Goal: Communication & Community: Answer question/provide support

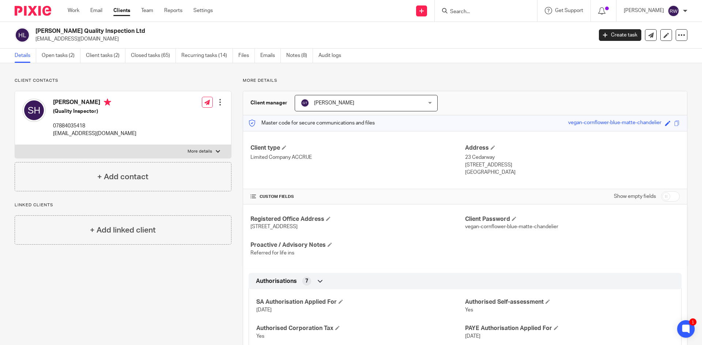
click at [463, 14] on input "Search" at bounding box center [482, 12] width 66 height 7
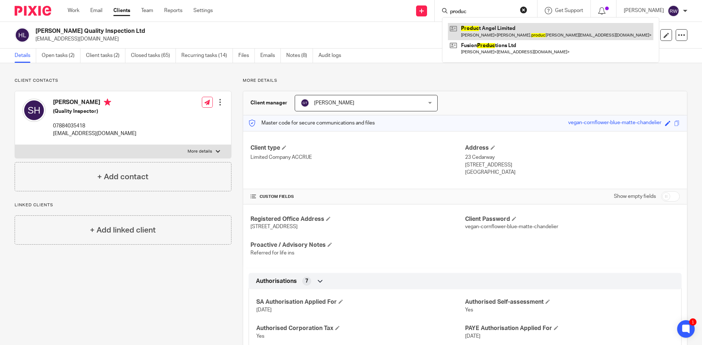
type input "produc"
click at [475, 33] on link at bounding box center [550, 31] width 205 height 17
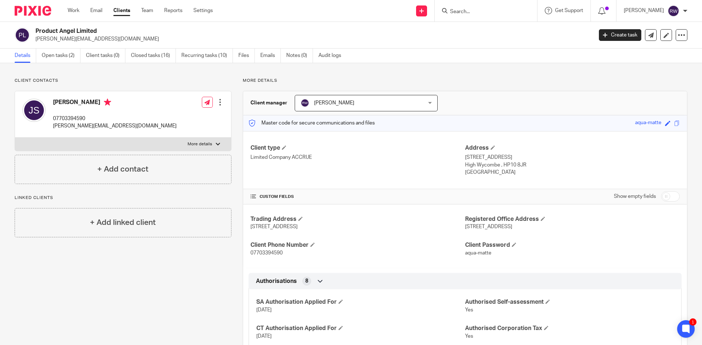
drag, startPoint x: 466, startPoint y: 8, endPoint x: 473, endPoint y: 13, distance: 8.4
click at [466, 8] on form at bounding box center [488, 10] width 78 height 9
click at [474, 14] on input "Search" at bounding box center [482, 12] width 66 height 7
click at [56, 57] on link "Open tasks (2)" at bounding box center [61, 56] width 39 height 14
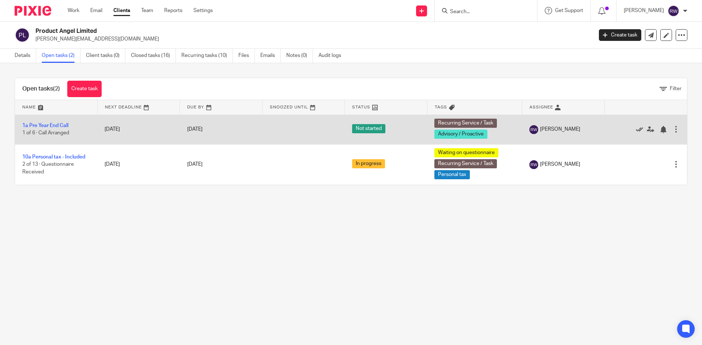
click at [636, 128] on icon at bounding box center [639, 129] width 7 height 7
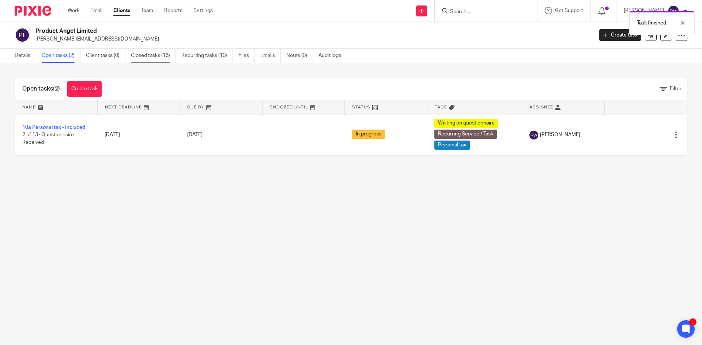
click at [166, 53] on link "Closed tasks (16)" at bounding box center [153, 56] width 45 height 14
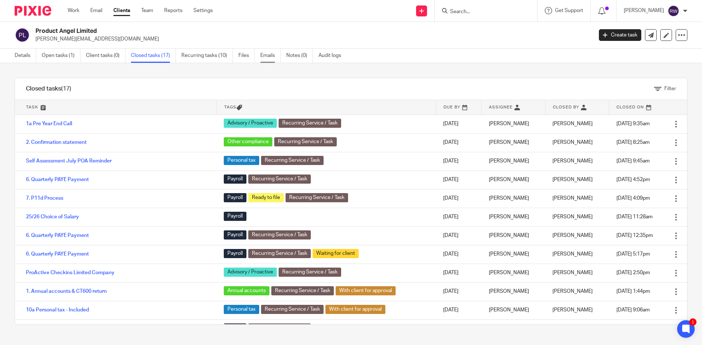
click at [274, 58] on link "Emails" at bounding box center [270, 56] width 20 height 14
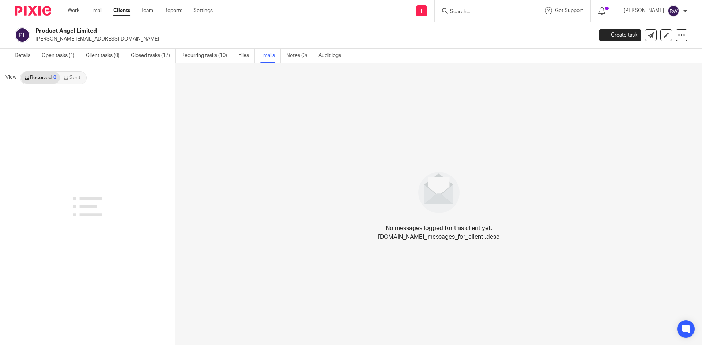
click at [71, 77] on link "Sent" at bounding box center [73, 78] width 26 height 12
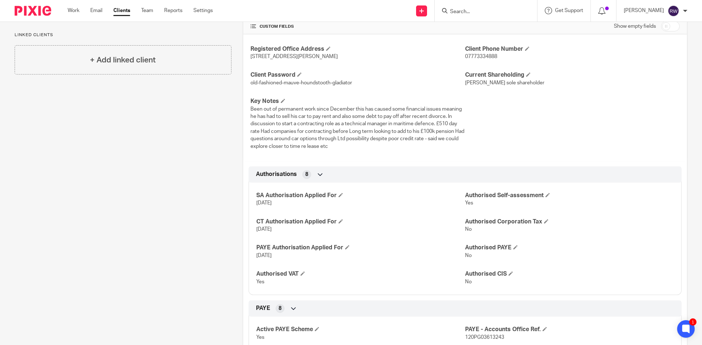
scroll to position [110, 0]
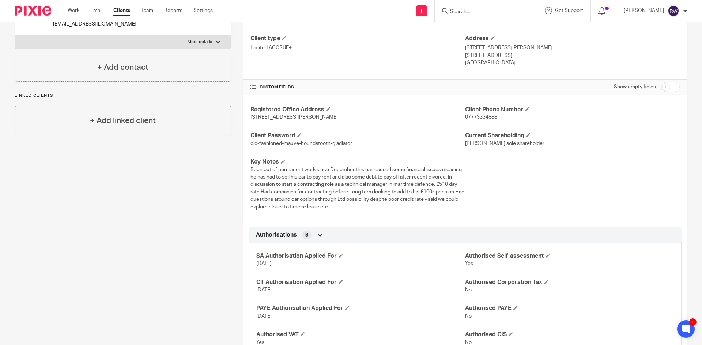
click at [666, 88] on input "checkbox" at bounding box center [670, 87] width 19 height 10
checkbox input "true"
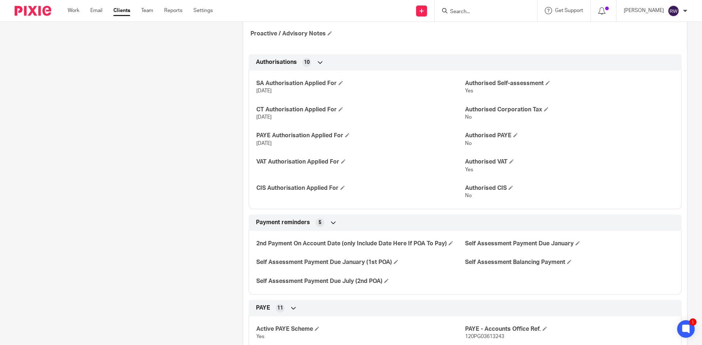
scroll to position [329, 0]
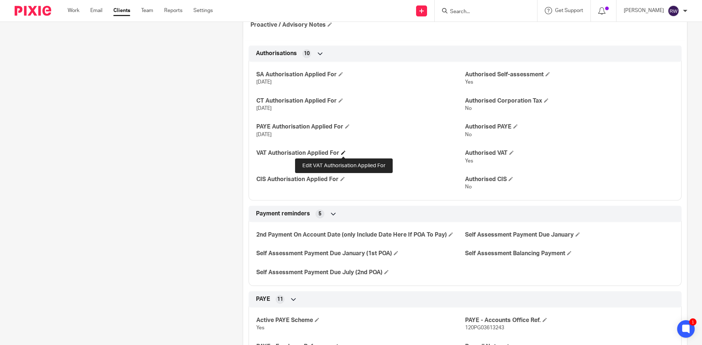
click at [342, 151] on span at bounding box center [343, 153] width 4 height 4
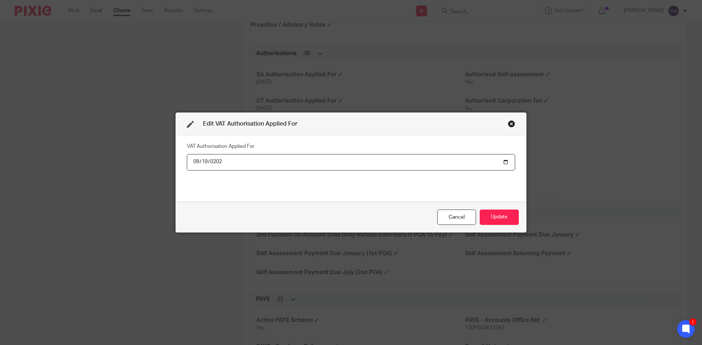
type input "2025-09-19"
click at [501, 213] on button "Update" at bounding box center [498, 218] width 39 height 16
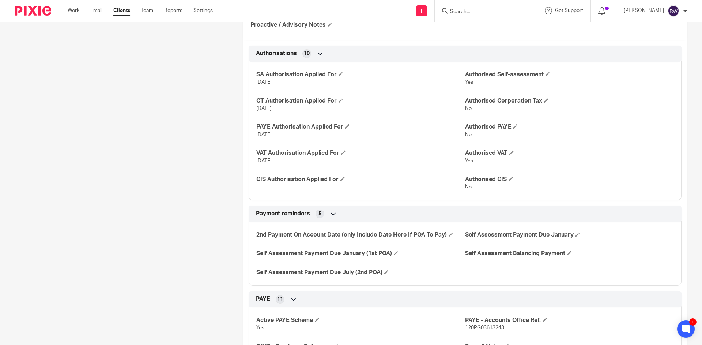
click at [468, 7] on form at bounding box center [488, 10] width 78 height 9
click at [477, 12] on input "Search" at bounding box center [482, 12] width 66 height 7
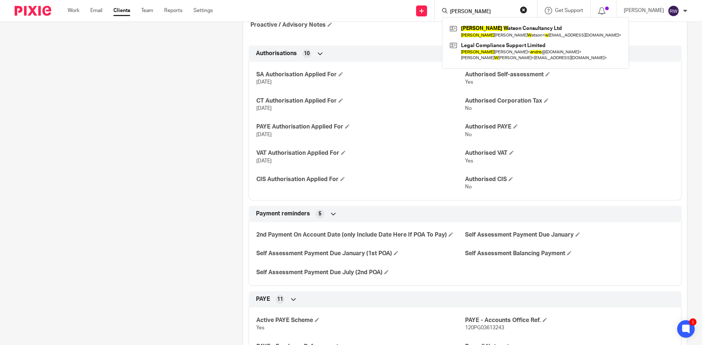
type input "andrew w"
click at [495, 22] on div "Andrew W atson Consultancy Ltd Andrew John W atson < w atsonandrewtoo@gmail.com…" at bounding box center [535, 43] width 187 height 52
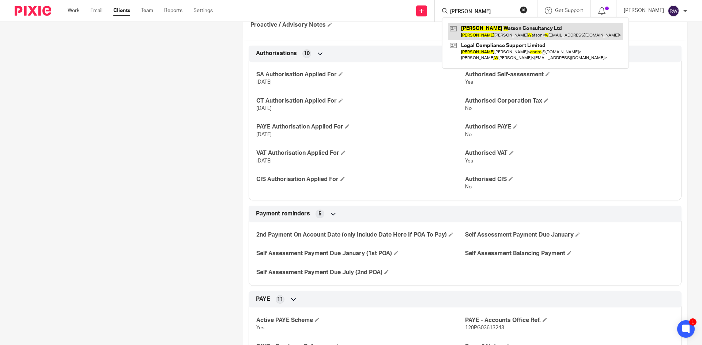
click at [494, 25] on link at bounding box center [535, 31] width 175 height 17
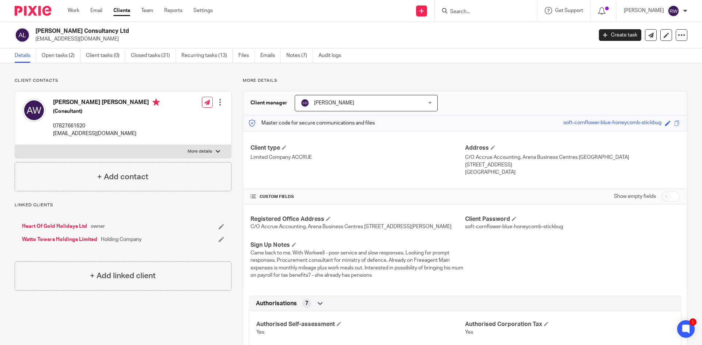
click at [474, 14] on input "Search" at bounding box center [482, 12] width 66 height 7
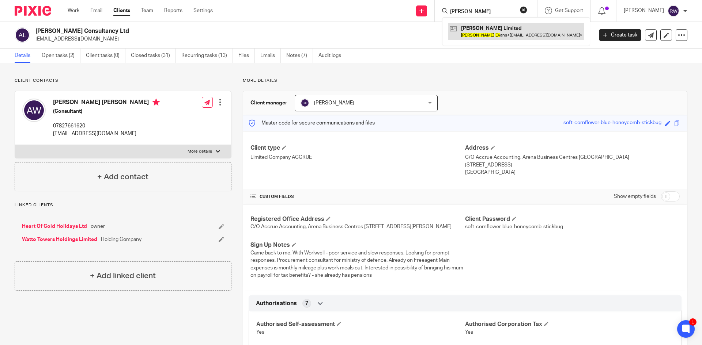
type input "owen ev"
click at [512, 36] on link at bounding box center [516, 31] width 136 height 17
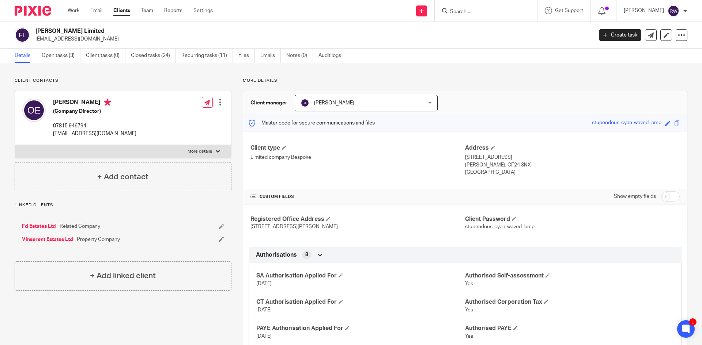
click at [483, 13] on input "Search" at bounding box center [482, 12] width 66 height 7
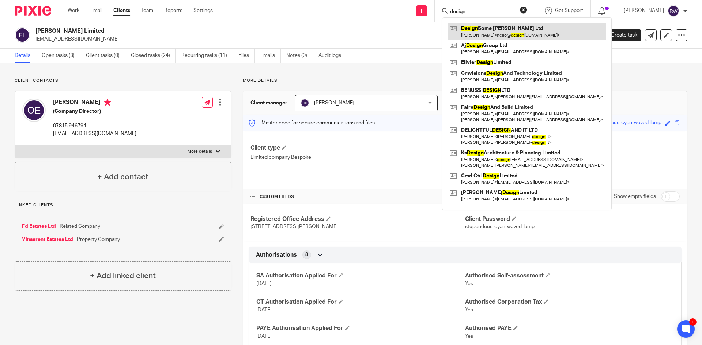
type input "design"
click at [490, 25] on link at bounding box center [527, 31] width 158 height 17
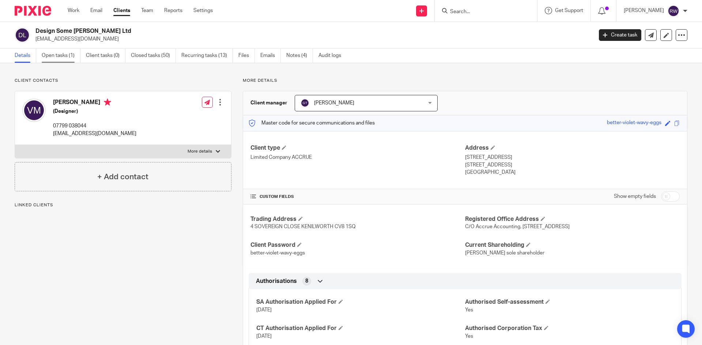
click at [65, 57] on link "Open tasks (1)" at bounding box center [61, 56] width 39 height 14
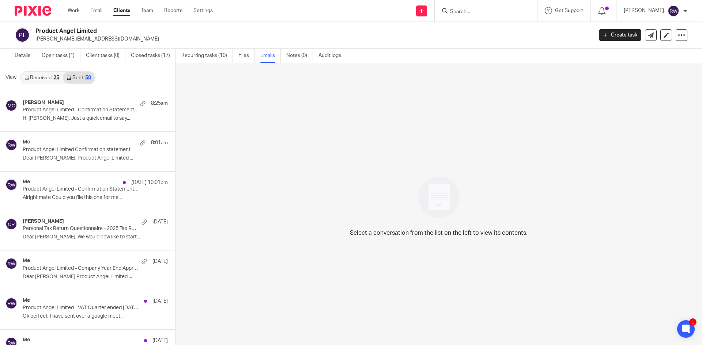
click at [462, 10] on input "Search" at bounding box center [482, 12] width 66 height 7
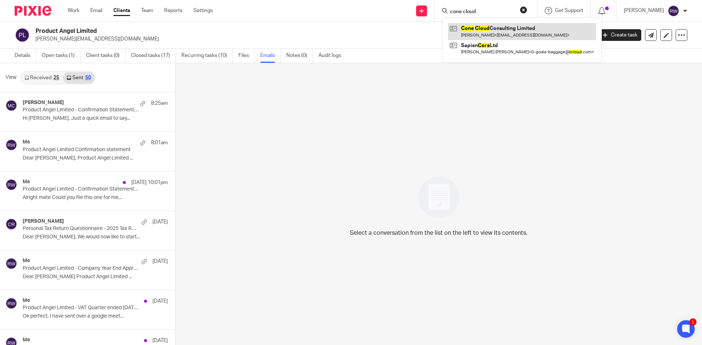
type input "cone cloud"
click at [487, 29] on link at bounding box center [522, 31] width 148 height 17
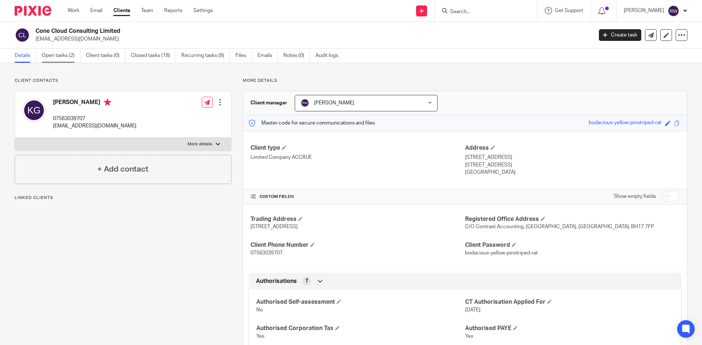
click at [52, 59] on link "Open tasks (2)" at bounding box center [61, 56] width 39 height 14
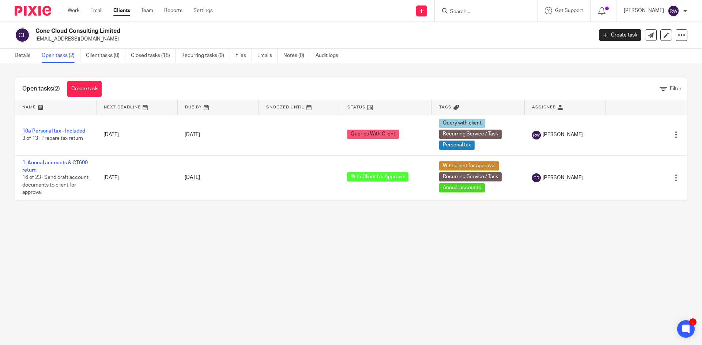
click at [480, 16] on div at bounding box center [486, 11] width 102 height 22
click at [474, 10] on input "Search" at bounding box center [482, 12] width 66 height 7
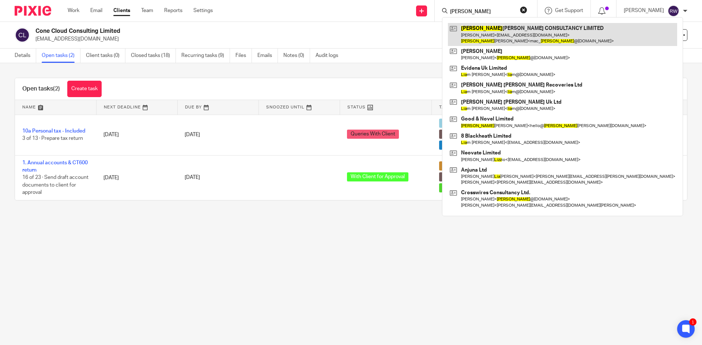
type input "liza"
click at [483, 25] on link at bounding box center [562, 34] width 229 height 23
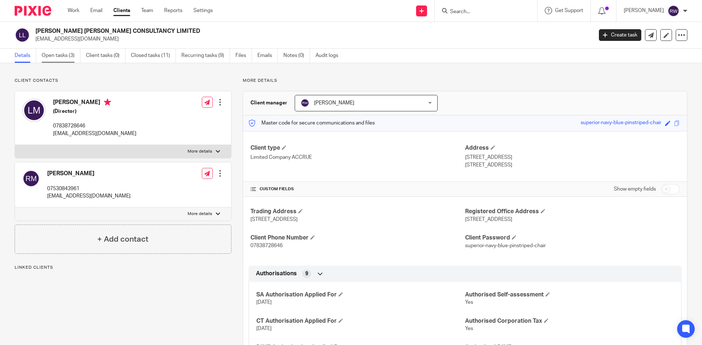
click at [58, 61] on link "Open tasks (3)" at bounding box center [61, 56] width 39 height 14
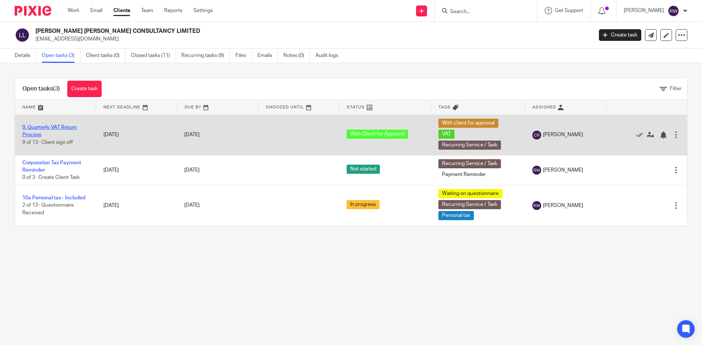
click at [56, 126] on link "9. Quarterly VAT Return Process" at bounding box center [49, 131] width 54 height 12
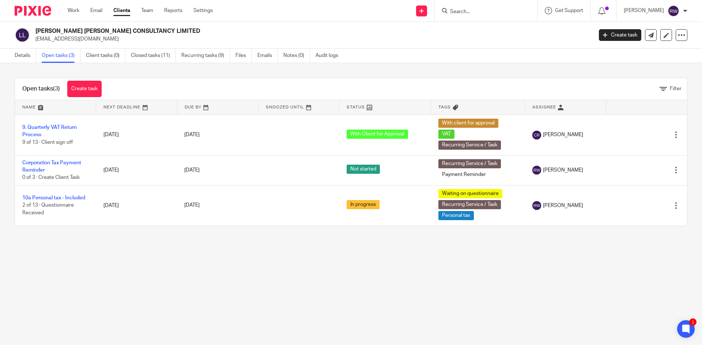
click at [477, 13] on input "Search" at bounding box center [482, 12] width 66 height 7
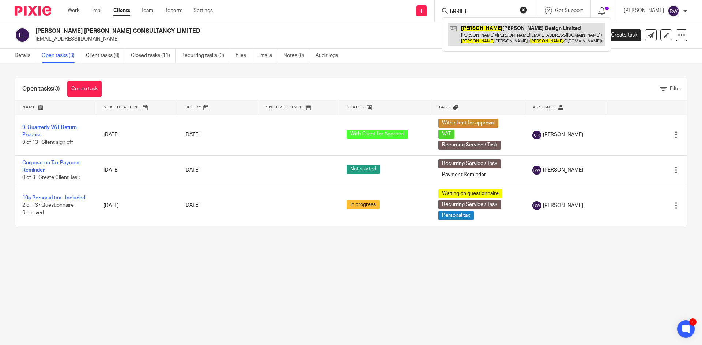
type input "hRRIET"
click at [490, 35] on link at bounding box center [526, 34] width 157 height 23
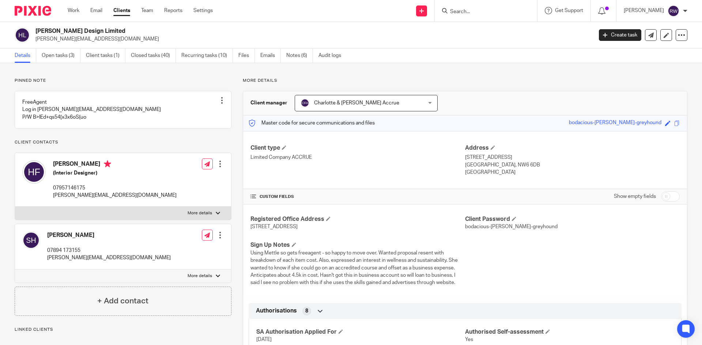
click at [61, 57] on link "Open tasks (3)" at bounding box center [61, 56] width 39 height 14
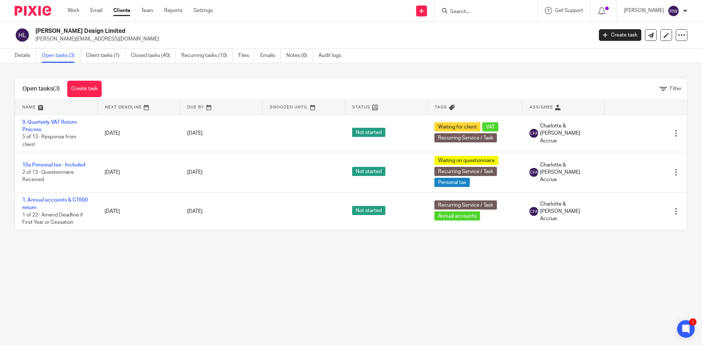
click at [480, 10] on input "Search" at bounding box center [482, 12] width 66 height 7
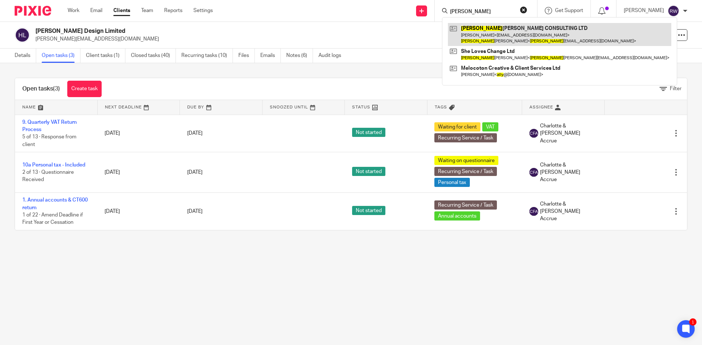
type input "[PERSON_NAME]"
click at [503, 30] on link at bounding box center [559, 34] width 223 height 23
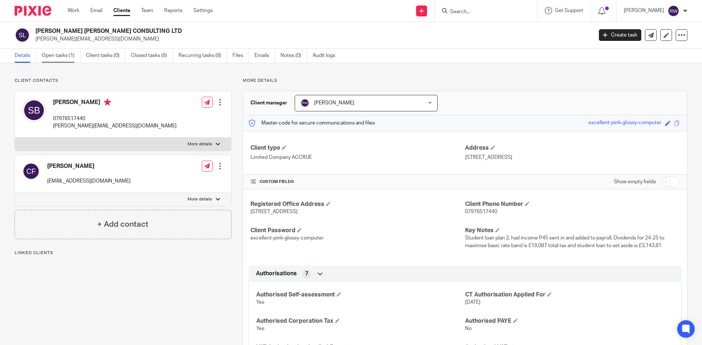
click at [56, 55] on link "Open tasks (1)" at bounding box center [61, 56] width 39 height 14
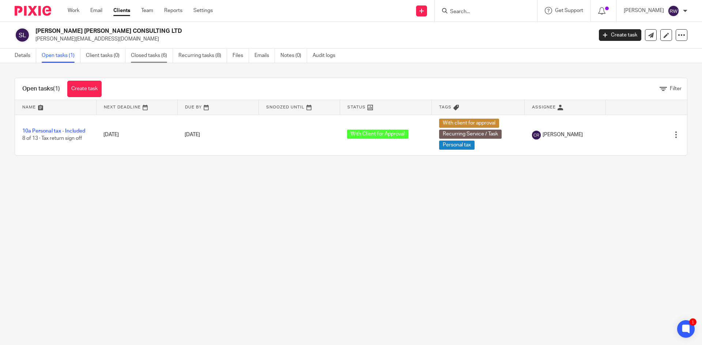
click at [133, 52] on link "Closed tasks (6)" at bounding box center [152, 56] width 42 height 14
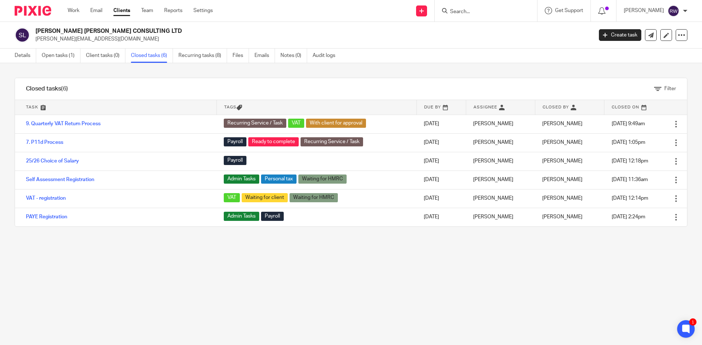
click at [493, 8] on form at bounding box center [488, 10] width 78 height 9
click at [491, 12] on input "Search" at bounding box center [482, 12] width 66 height 7
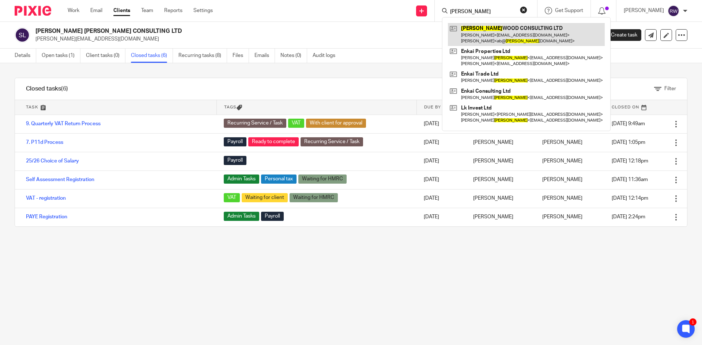
type input "engle"
click at [505, 30] on link at bounding box center [526, 34] width 157 height 23
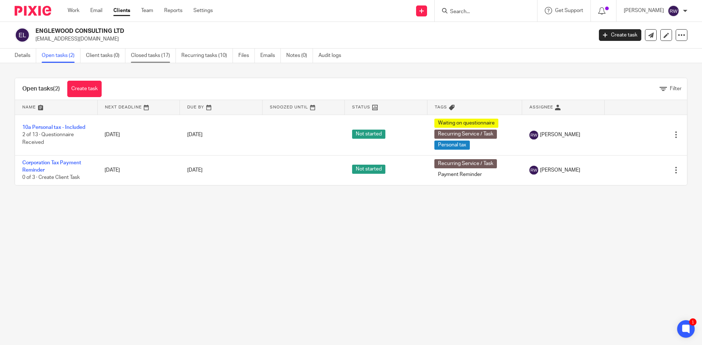
click at [162, 55] on link "Closed tasks (17)" at bounding box center [153, 56] width 45 height 14
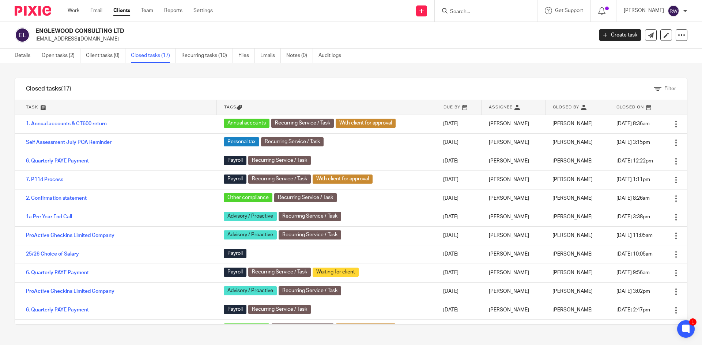
click at [475, 13] on input "Search" at bounding box center [482, 12] width 66 height 7
type input "[PERSON_NAME]"
click at [474, 22] on div "[PERSON_NAME] i Consulting Limited [PERSON_NAME] i < [EMAIL_ADDRESS][DOMAIN_NAM…" at bounding box center [527, 31] width 170 height 29
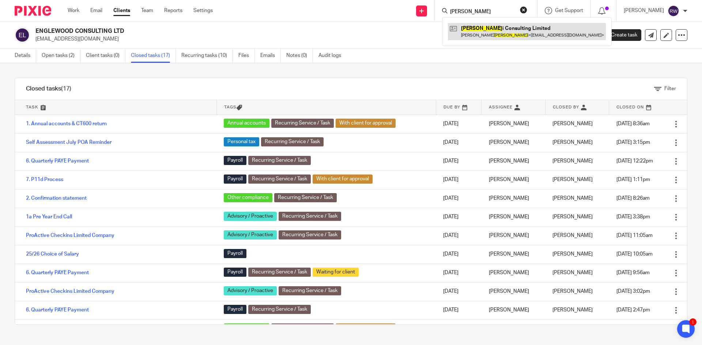
click at [473, 30] on link at bounding box center [527, 31] width 158 height 17
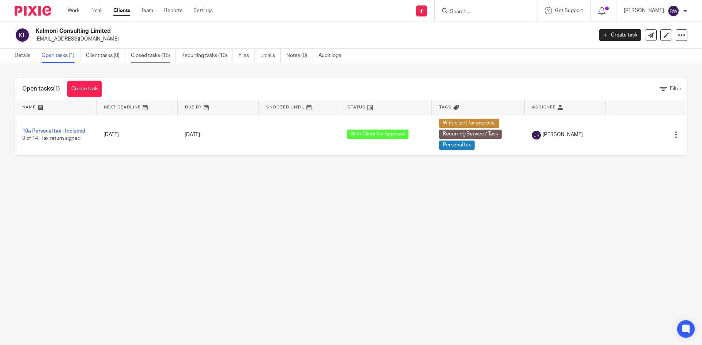
click at [134, 54] on link "Closed tasks (18)" at bounding box center [153, 56] width 45 height 14
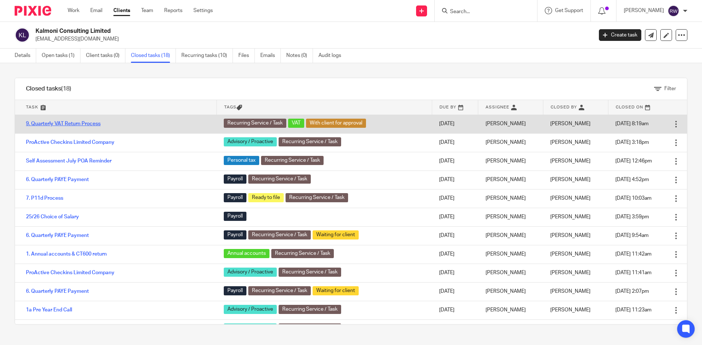
click at [89, 123] on link "9. Quarterly VAT Return Process" at bounding box center [63, 123] width 75 height 5
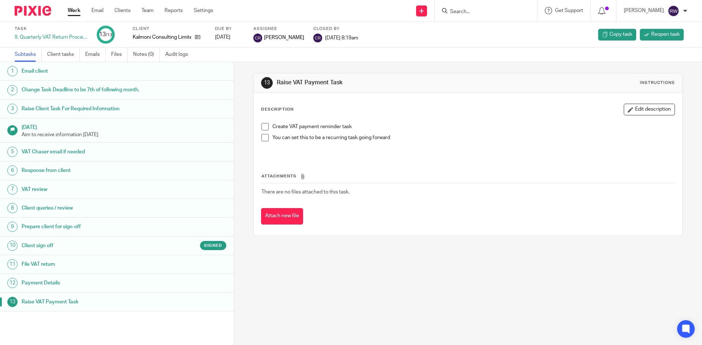
click at [149, 252] on link "10 Client sign off Signed" at bounding box center [117, 246] width 234 height 18
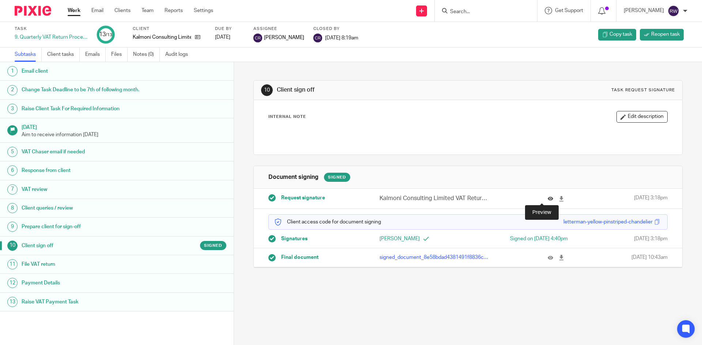
click at [547, 198] on icon at bounding box center [549, 198] width 5 height 5
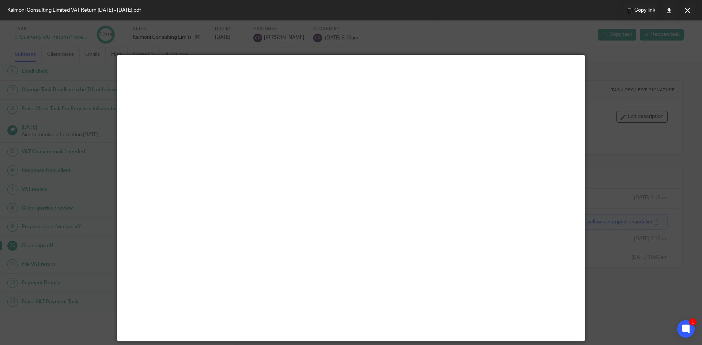
drag, startPoint x: 686, startPoint y: 14, endPoint x: 662, endPoint y: 25, distance: 26.0
click at [686, 14] on button at bounding box center [687, 10] width 15 height 15
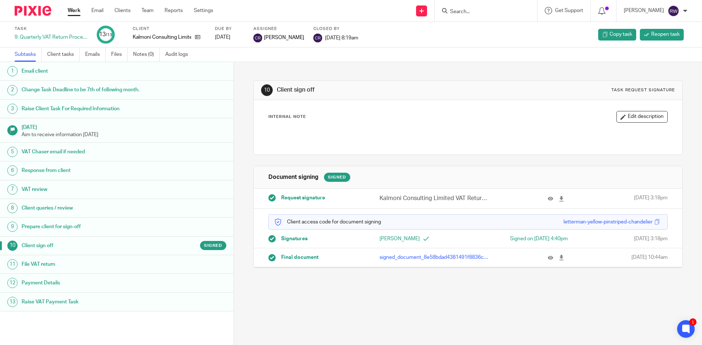
click at [478, 13] on input "Search" at bounding box center [482, 12] width 66 height 7
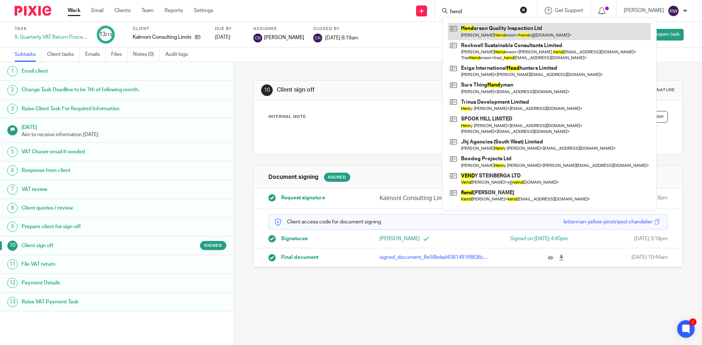
type input "hend"
click at [492, 27] on link at bounding box center [549, 31] width 203 height 17
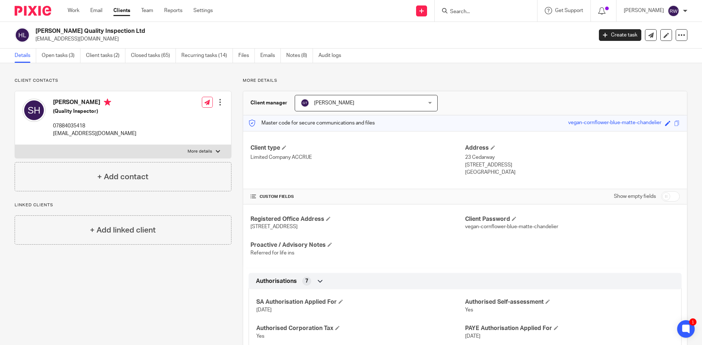
click at [475, 8] on form at bounding box center [488, 10] width 78 height 9
click at [475, 10] on input "Search" at bounding box center [482, 12] width 66 height 7
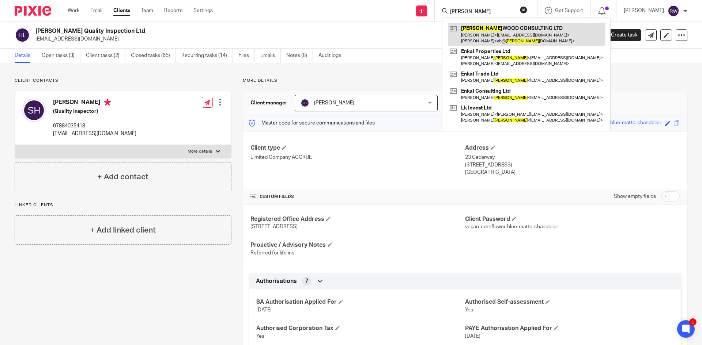
type input "engle"
click at [489, 41] on link at bounding box center [526, 34] width 157 height 23
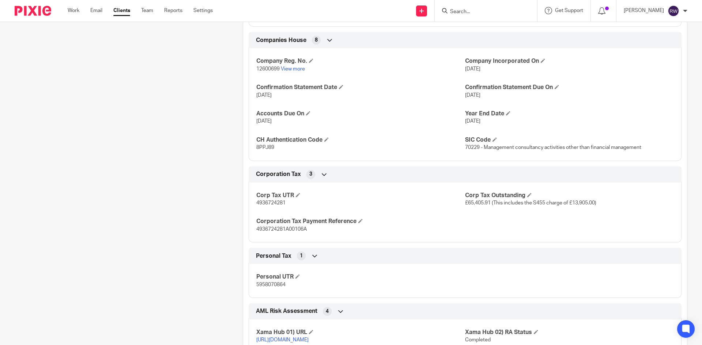
scroll to position [731, 0]
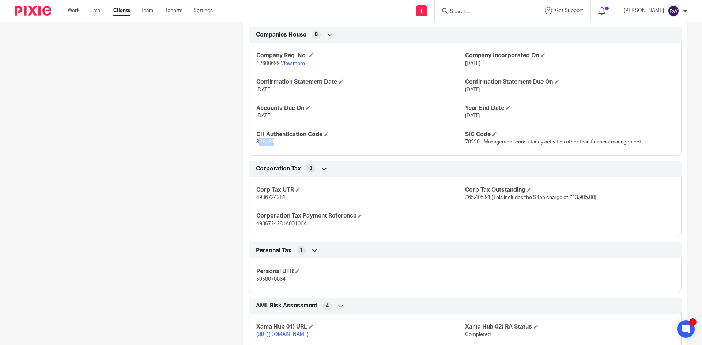
drag, startPoint x: 277, startPoint y: 140, endPoint x: 258, endPoint y: 143, distance: 18.8
click at [258, 143] on p "8PPJ89" at bounding box center [360, 142] width 209 height 7
click at [269, 143] on span "8PPJ89" at bounding box center [265, 142] width 18 height 5
drag, startPoint x: 274, startPoint y: 143, endPoint x: 253, endPoint y: 143, distance: 21.2
click at [253, 143] on div "Company Reg. No. 12600699 View more Company Incorporated On 13 May 2020 Confirm…" at bounding box center [465, 96] width 433 height 118
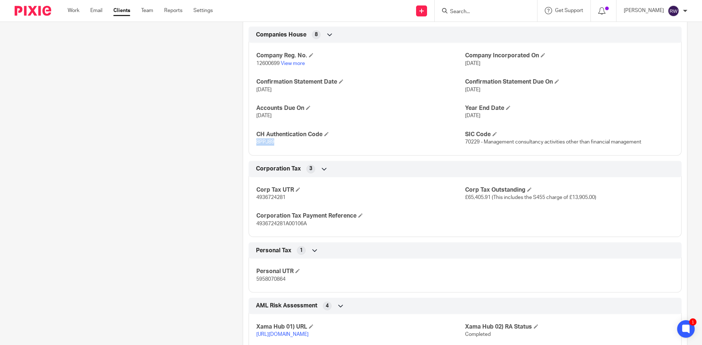
copy span "8PPJ89"
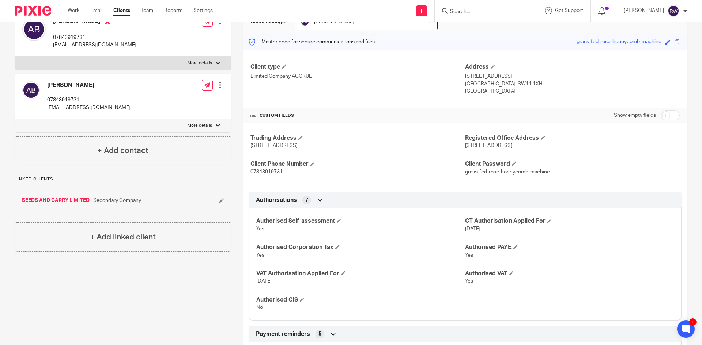
scroll to position [0, 0]
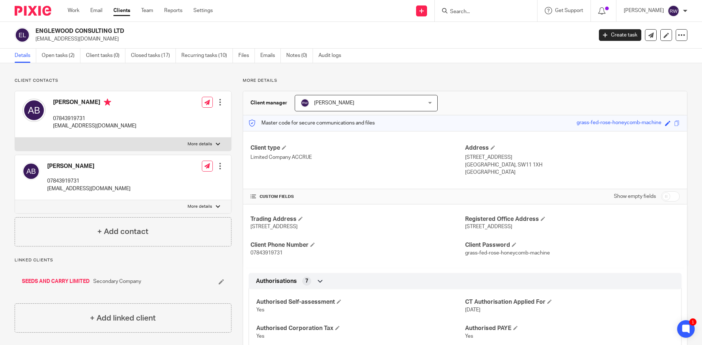
click at [464, 7] on form at bounding box center [488, 10] width 78 height 9
click at [463, 13] on input "Search" at bounding box center [482, 12] width 66 height 7
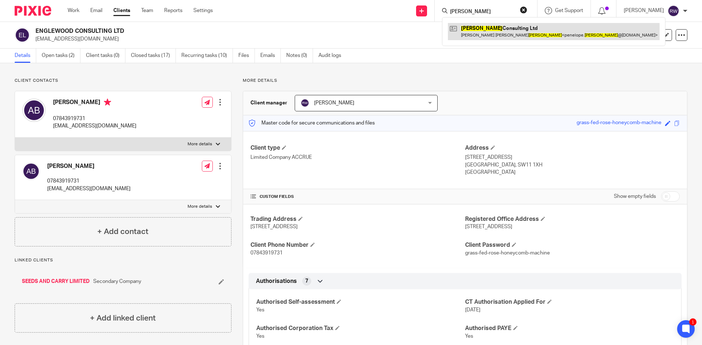
type input "moreau"
click at [485, 30] on link at bounding box center [554, 31] width 212 height 17
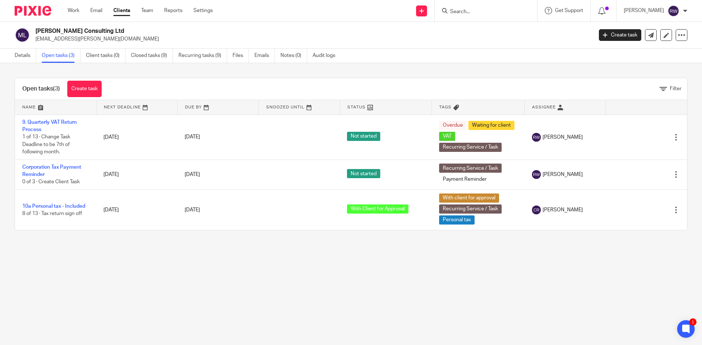
click at [478, 11] on input "Search" at bounding box center [482, 12] width 66 height 7
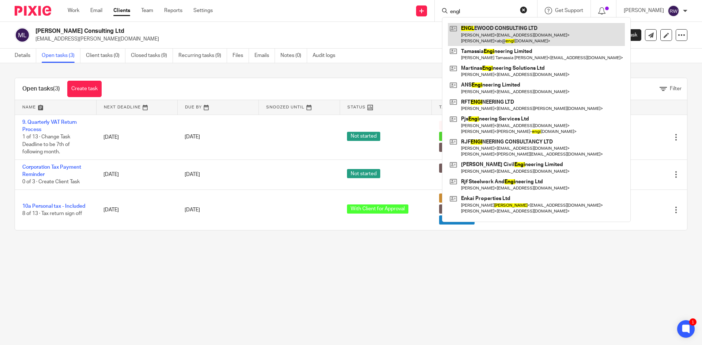
type input "engl"
click at [481, 34] on link at bounding box center [536, 34] width 177 height 23
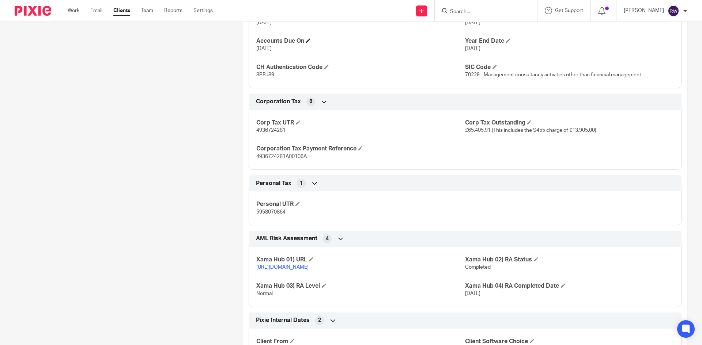
scroll to position [804, 0]
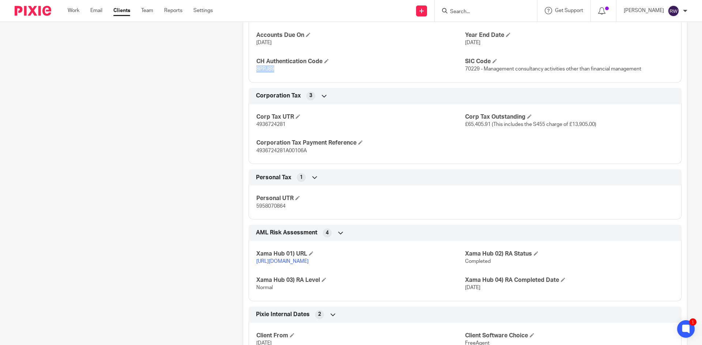
drag, startPoint x: 276, startPoint y: 68, endPoint x: 255, endPoint y: 68, distance: 20.8
click at [256, 68] on p "8PPJ89" at bounding box center [360, 68] width 209 height 7
copy span "8PPJ89"
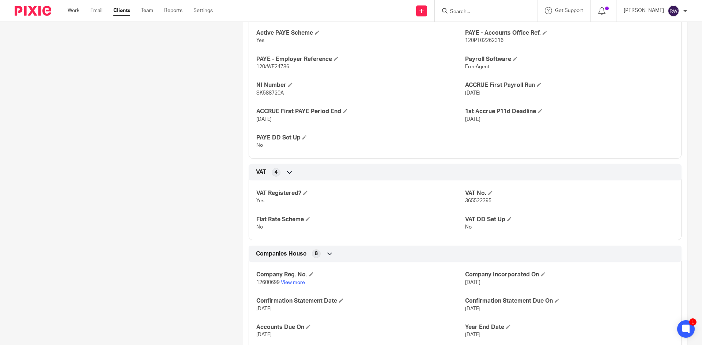
scroll to position [256, 0]
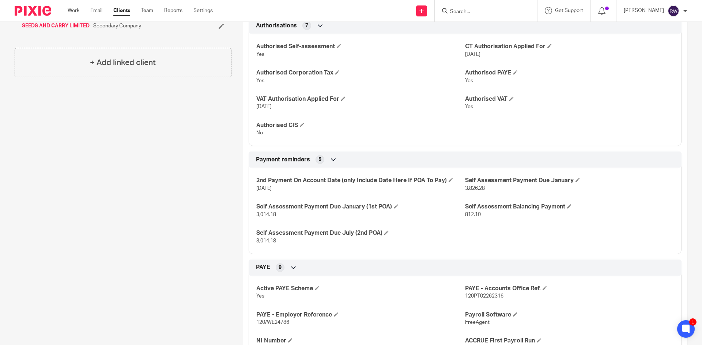
click at [474, 13] on input "Search" at bounding box center [482, 12] width 66 height 7
type input "confiar"
click at [483, 33] on link at bounding box center [510, 31] width 124 height 17
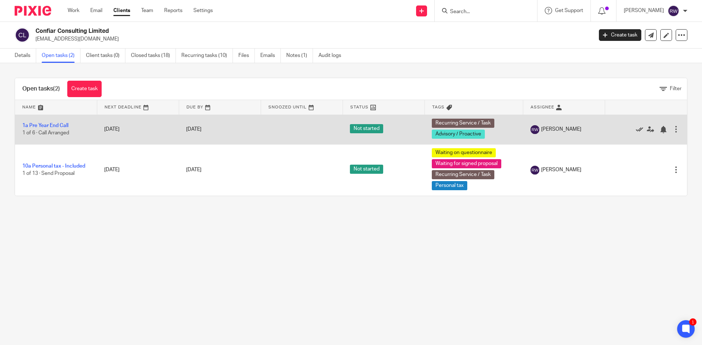
click at [636, 130] on icon at bounding box center [639, 129] width 7 height 7
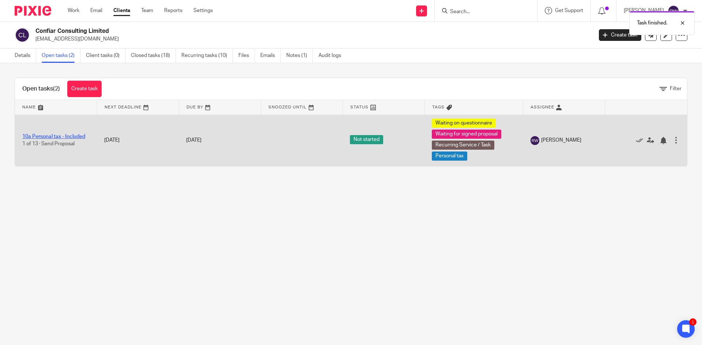
click at [55, 134] on link "10a Personal tax - Included" at bounding box center [53, 136] width 63 height 5
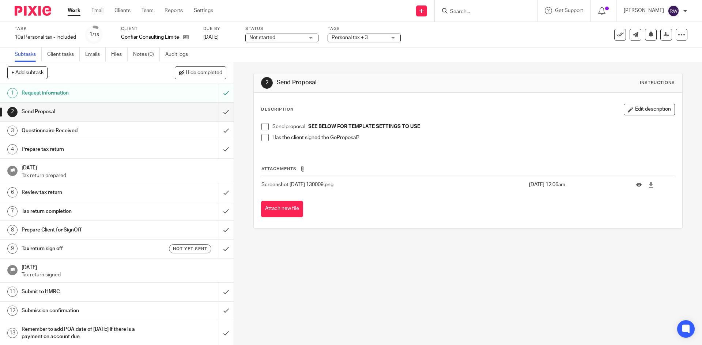
click at [262, 128] on span at bounding box center [264, 126] width 7 height 7
click at [264, 136] on span at bounding box center [264, 137] width 7 height 7
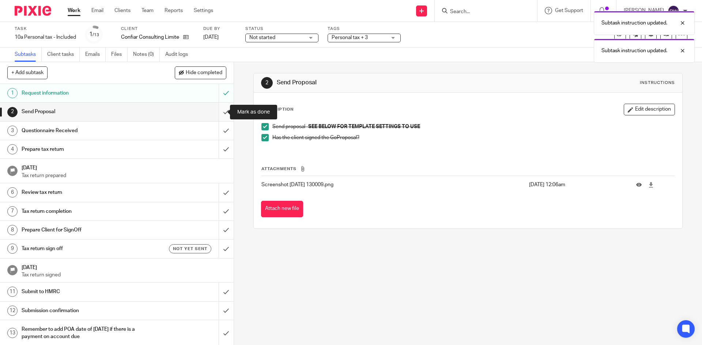
click at [216, 111] on input "submit" at bounding box center [117, 112] width 234 height 18
click at [386, 33] on div "Subtask instruction updated. Subtask instruction updated." at bounding box center [523, 35] width 344 height 56
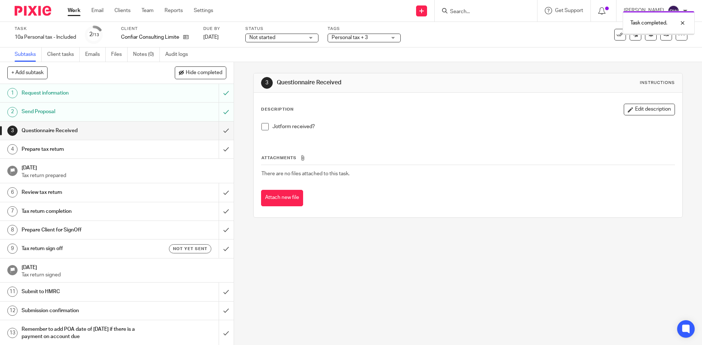
click at [389, 41] on div "Personal tax + 3" at bounding box center [363, 38] width 73 height 9
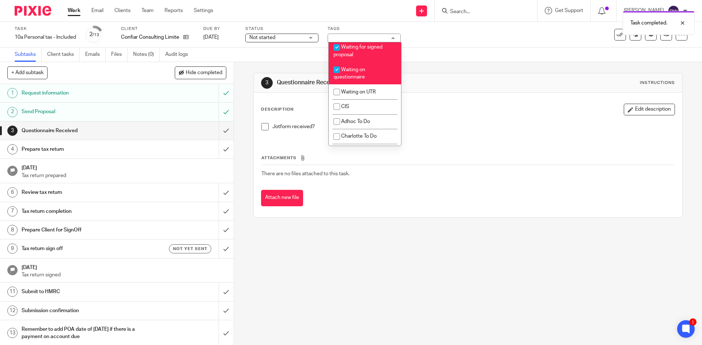
scroll to position [621, 0]
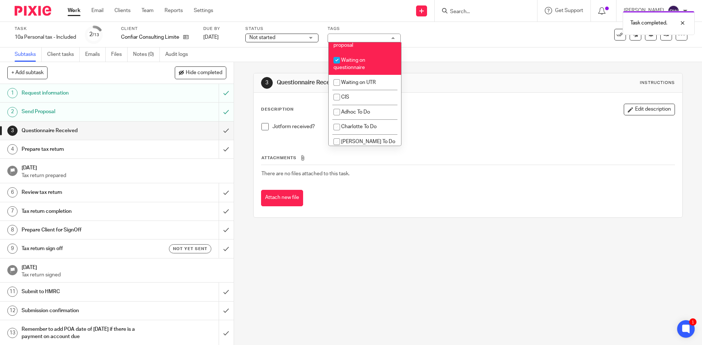
click at [373, 53] on li "Waiting for signed proposal" at bounding box center [365, 41] width 72 height 22
checkbox input "false"
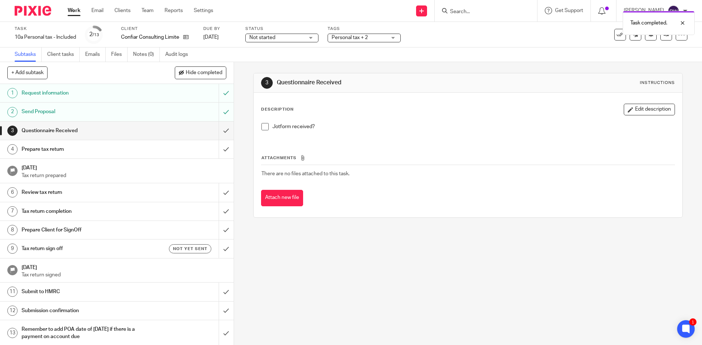
click at [456, 53] on div "Subtasks Client tasks Emails Files Notes (0) Audit logs" at bounding box center [351, 55] width 702 height 15
click at [100, 50] on link "Emails" at bounding box center [95, 55] width 20 height 14
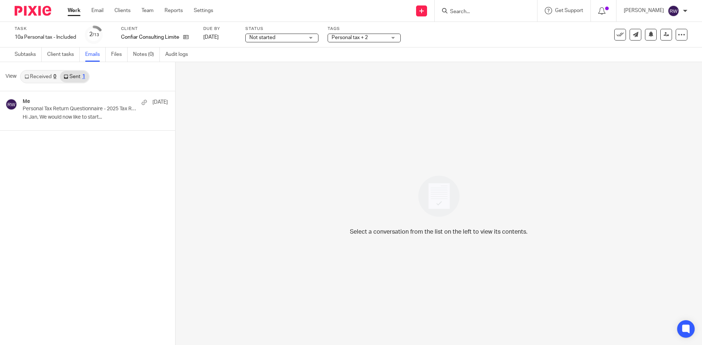
click at [87, 122] on div "Me [DATE] Personal Tax Return Questionnaire - 2025 Tax Return Hi Jan, We would …" at bounding box center [95, 111] width 145 height 24
click at [118, 117] on p "Hi Jan, We would now like to start..." at bounding box center [84, 117] width 123 height 6
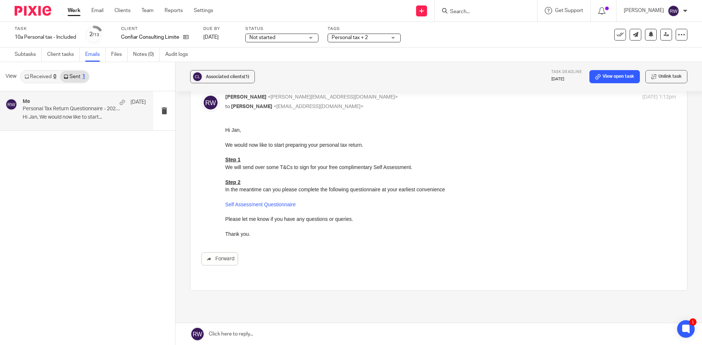
scroll to position [70, 0]
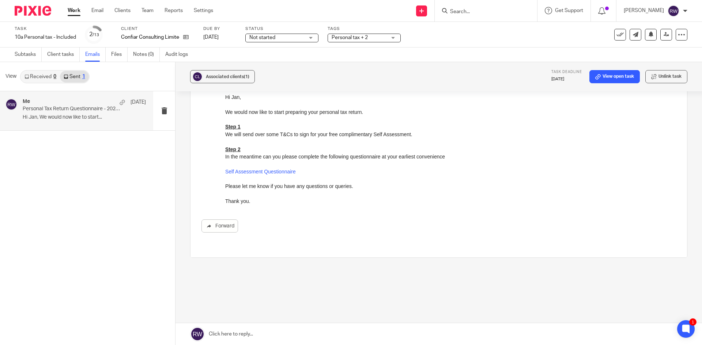
click at [227, 235] on div "[PERSON_NAME] <[PERSON_NAME][EMAIL_ADDRESS][DOMAIN_NAME]> to [PERSON_NAME] <[EM…" at bounding box center [438, 154] width 474 height 186
click at [226, 230] on link "Forward" at bounding box center [219, 226] width 37 height 13
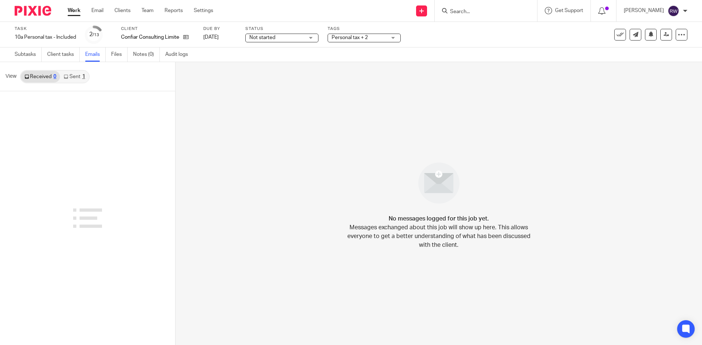
click at [76, 77] on link "Sent 1" at bounding box center [74, 77] width 29 height 12
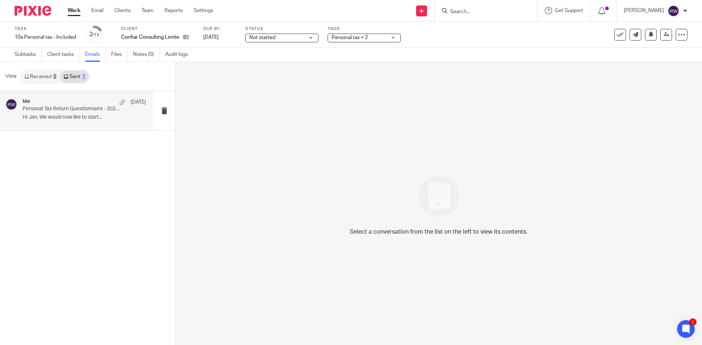
click at [91, 121] on div "Me 20 Aug Personal Tax Return Questionnaire - 2025 Tax Return Hi Jan, We would …" at bounding box center [84, 111] width 123 height 24
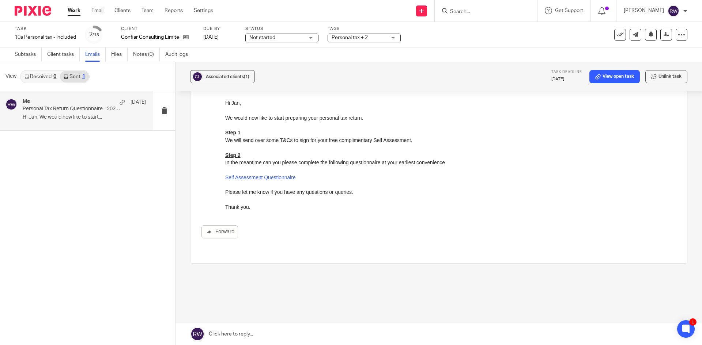
scroll to position [70, 0]
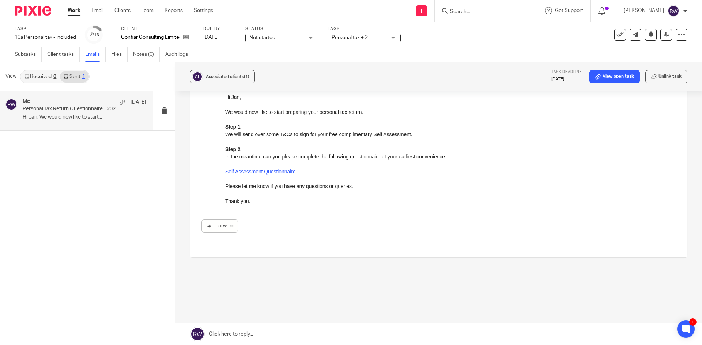
click at [216, 217] on div "Forward" at bounding box center [438, 163] width 474 height 139
click at [223, 233] on div "Ricky Whitfield <ricky@accrueaccounting.co.uk> to Jan Hine <bingham_jan@yahoo.c…" at bounding box center [438, 154] width 474 height 186
click at [223, 232] on link "Forward" at bounding box center [219, 226] width 37 height 13
click at [489, 13] on input "Search" at bounding box center [482, 12] width 66 height 7
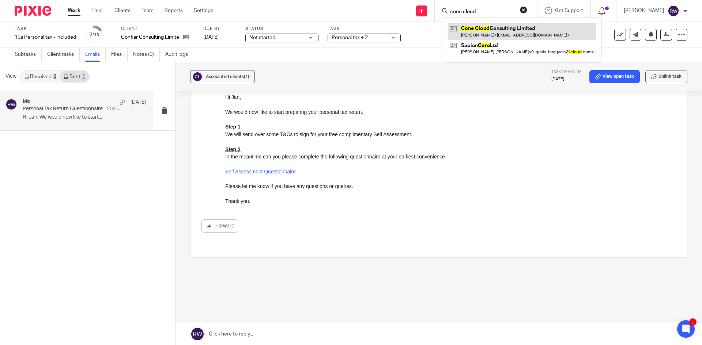
type input "cone cloud"
click at [497, 33] on link at bounding box center [522, 31] width 148 height 17
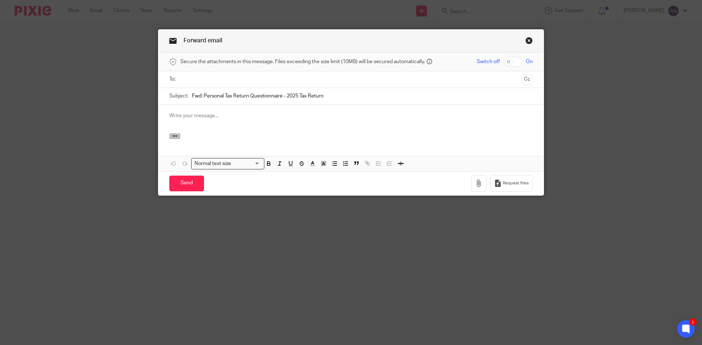
click at [176, 138] on button "button" at bounding box center [174, 136] width 11 height 6
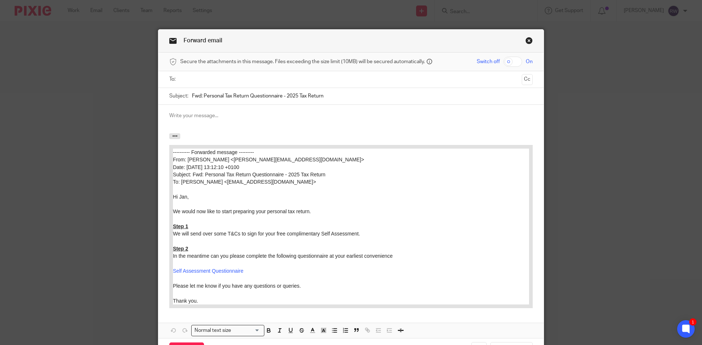
scroll to position [37, 0]
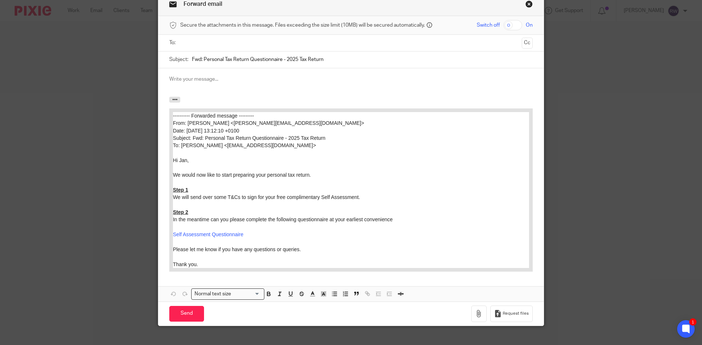
click at [185, 45] on input "text" at bounding box center [351, 43] width 336 height 8
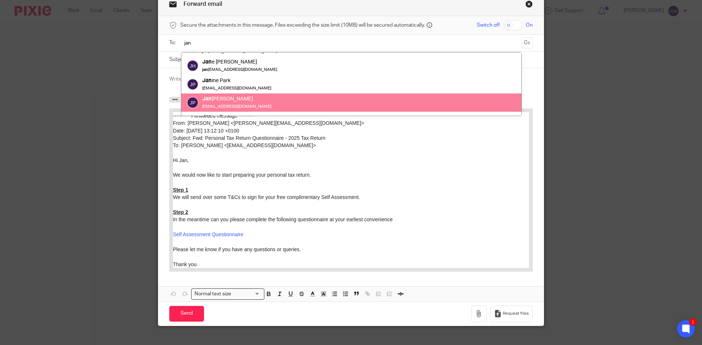
scroll to position [0, 0]
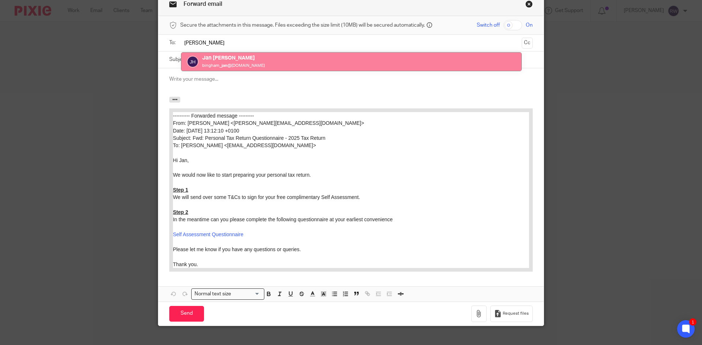
type input "[PERSON_NAME]"
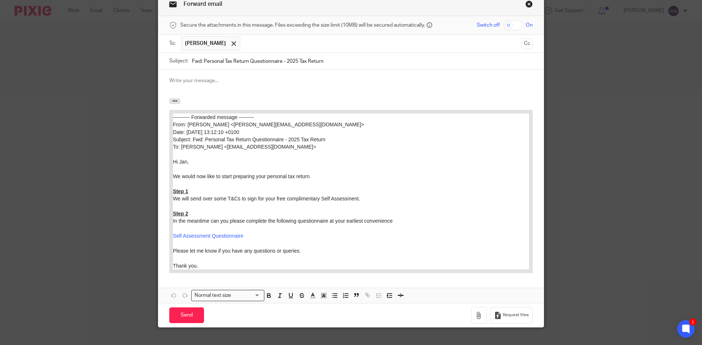
click at [208, 79] on p at bounding box center [350, 80] width 363 height 7
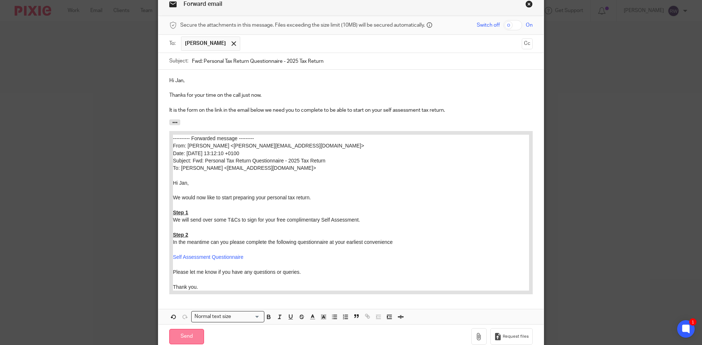
click at [185, 331] on input "Send" at bounding box center [186, 337] width 35 height 16
